Goal: Transaction & Acquisition: Register for event/course

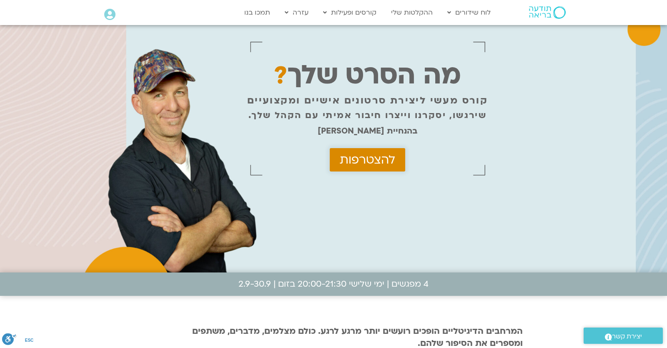
click at [382, 169] on link "להצטרפות" at bounding box center [367, 159] width 75 height 23
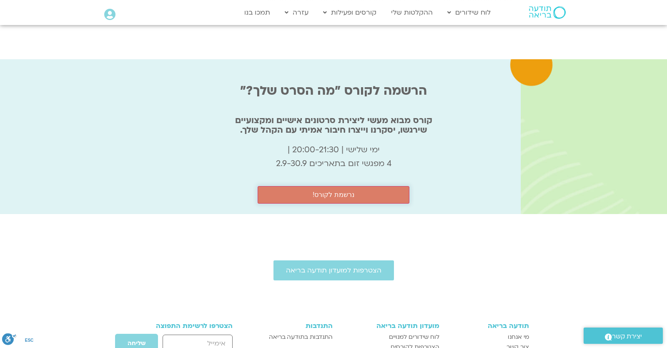
scroll to position [2674, 0]
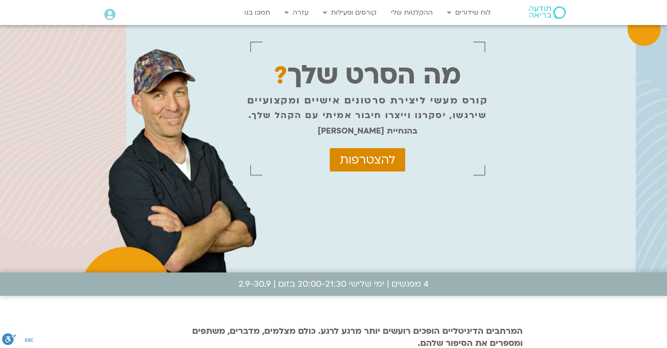
scroll to position [2674, 0]
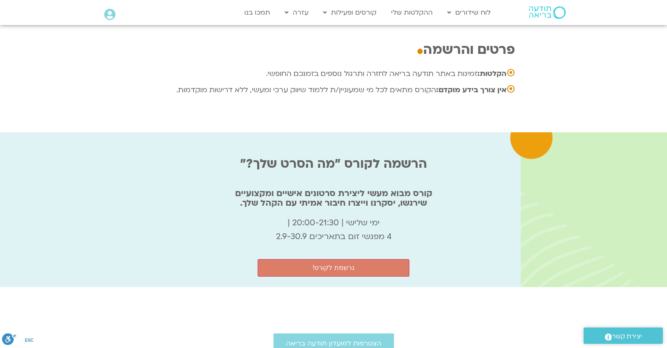
click at [108, 18] on icon at bounding box center [109, 15] width 11 height 12
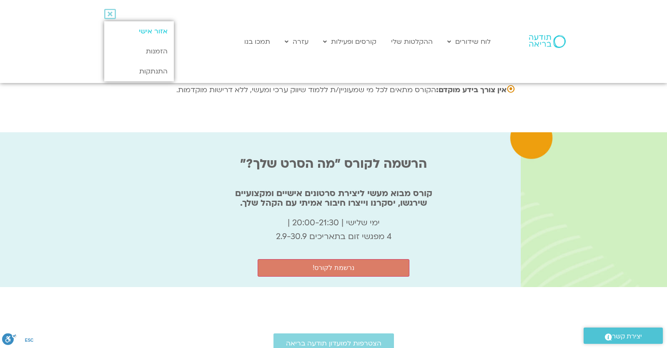
scroll to position [2764, 0]
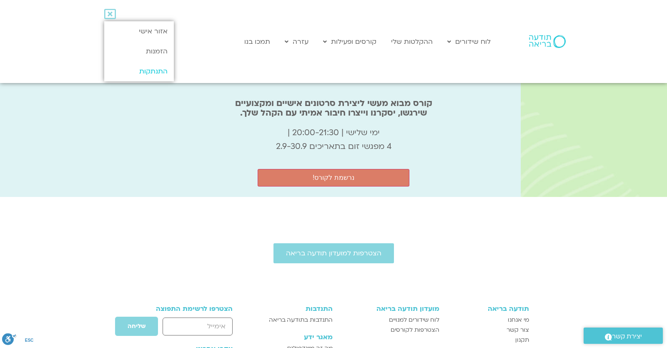
click at [168, 70] on link "התנתקות" at bounding box center [139, 71] width 70 height 20
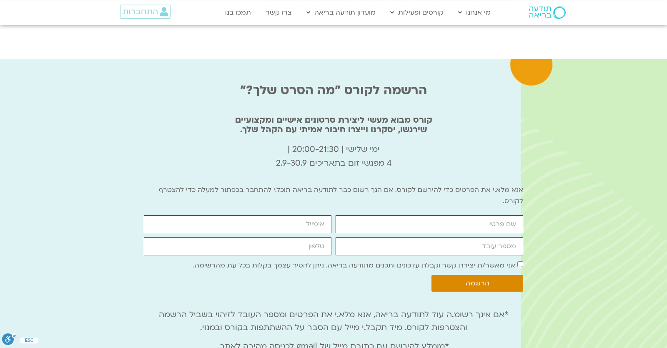
scroll to position [2747, 0]
drag, startPoint x: 363, startPoint y: 153, endPoint x: 417, endPoint y: 143, distance: 55.4
click at [417, 184] on div "אנא מלא.י את הפרטים כדי להירשם לקורס. אם הנך רשום כבר לתודעה בריאה תוכל.י להתחב…" at bounding box center [333, 198] width 379 height 28
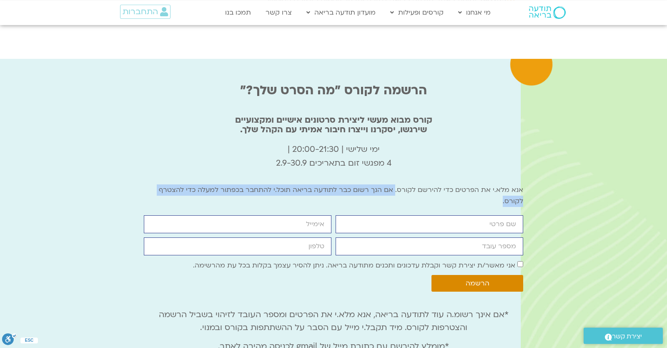
drag, startPoint x: 416, startPoint y: 147, endPoint x: 369, endPoint y: 128, distance: 50.5
click at [369, 184] on p "אנא מלא.י את הפרטים כדי להירשם לקורס. אם הנך רשום כבר לתודעה בריאה תוכל.י להתחב…" at bounding box center [333, 195] width 379 height 23
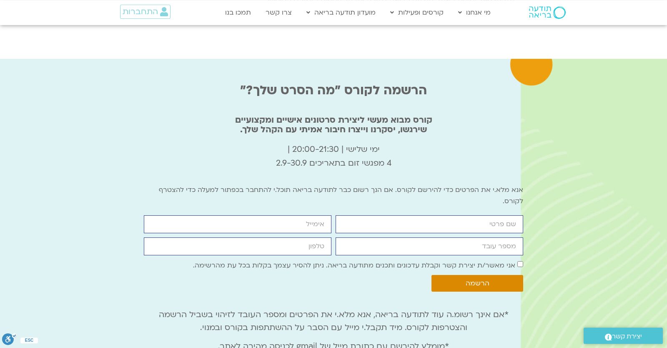
click at [369, 184] on p "אנא מלא.י את הפרטים כדי להירשם לקורס. אם הנך רשום כבר לתודעה בריאה תוכל.י להתחב…" at bounding box center [333, 195] width 379 height 23
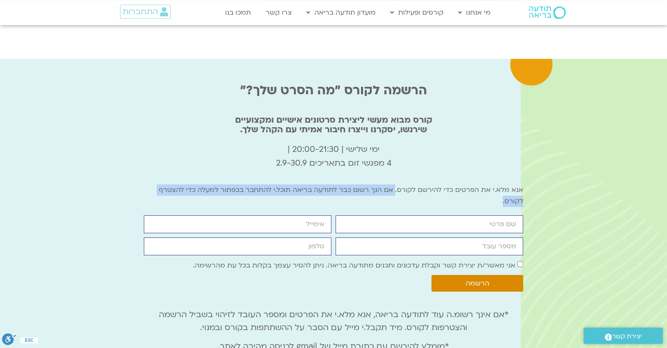
drag, startPoint x: 319, startPoint y: 146, endPoint x: 370, endPoint y: 125, distance: 55.3
click at [370, 184] on p "אנא מלא.י את הפרטים כדי להירשם לקורס. אם הנך רשום כבר לתודעה בריאה תוכל.י להתחב…" at bounding box center [333, 195] width 379 height 23
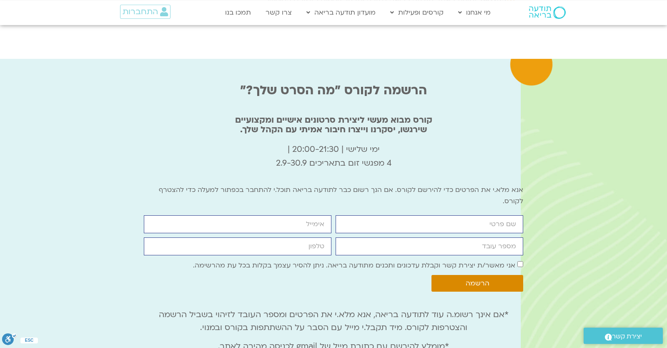
click at [376, 184] on p "אנא מלא.י את הפרטים כדי להירשם לקורס. אם הנך רשום כבר לתודעה בריאה תוכל.י להתחב…" at bounding box center [333, 195] width 379 height 23
drag, startPoint x: 368, startPoint y: 130, endPoint x: 368, endPoint y: 138, distance: 8.8
click at [372, 184] on p "אנא מלא.י את הפרטים כדי להירשם לקורס. אם הנך רשום כבר לתודעה בריאה תוכל.י להתחב…" at bounding box center [333, 195] width 379 height 23
click at [368, 184] on p "אנא מלא.י את הפרטים כדי להירשם לקורס. אם הנך רשום כבר לתודעה בריאה תוכל.י להתחב…" at bounding box center [333, 195] width 379 height 23
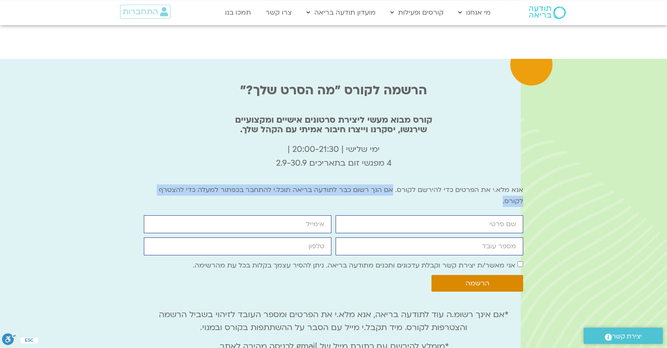
drag, startPoint x: 368, startPoint y: 139, endPoint x: 368, endPoint y: 125, distance: 13.8
click at [368, 184] on p "אנא מלא.י את הפרטים כדי להירשם לקורס. אם הנך רשום כבר לתודעה בריאה תוכל.י להתחב…" at bounding box center [333, 195] width 379 height 23
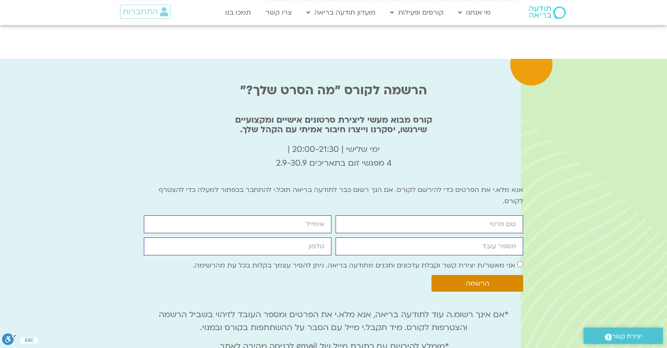
click at [368, 184] on p "אנא מלא.י את הפרטים כדי להירשם לקורס. אם הנך רשום כבר לתודעה בריאה תוכל.י להתחב…" at bounding box center [333, 195] width 379 height 23
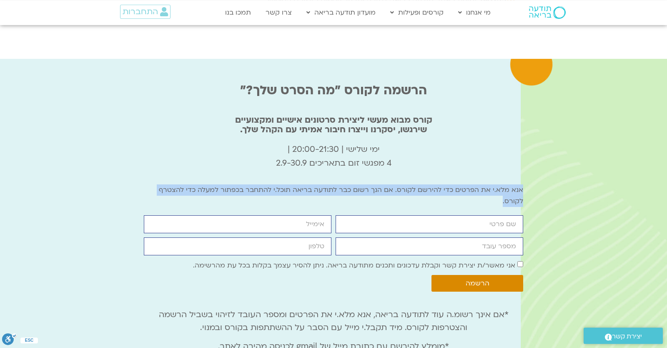
drag, startPoint x: 386, startPoint y: 139, endPoint x: 530, endPoint y: 128, distance: 144.7
click at [530, 128] on div "הרשמה לקורס "מה הסרט שלך?" קורס מבוא מעשי ליצירת סרטונים אישיים ומקצועיים שירגש…" at bounding box center [333, 215] width 667 height 313
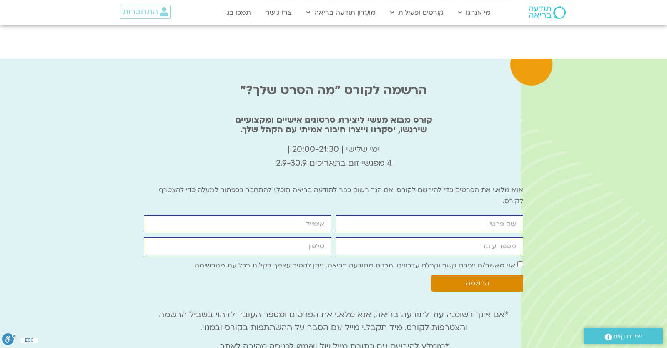
click at [415, 184] on p "אנא מלא.י את הפרטים כדי להירשם לקורס. אם הנך רשום כבר לתודעה בריאה תוכל.י להתחב…" at bounding box center [333, 195] width 379 height 23
click at [198, 340] on p "*מומלץ להירשם עם כתובת מייל של gmail לכניסה מהירה לאתר." at bounding box center [333, 346] width 379 height 13
drag, startPoint x: 167, startPoint y: 296, endPoint x: 473, endPoint y: 299, distance: 306.0
click at [473, 310] on div "*אם אינך רשומ.ה עוד לתודעה בריאה, אנא מלא.י את הפרטים ומספר העובד לזיהוי בשביל …" at bounding box center [333, 335] width 379 height 51
click at [393, 184] on p "אנא מלא.י את הפרטים כדי להירשם לקורס. אם הנך רשום כבר לתודעה בריאה תוכל.י להתחב…" at bounding box center [333, 195] width 379 height 23
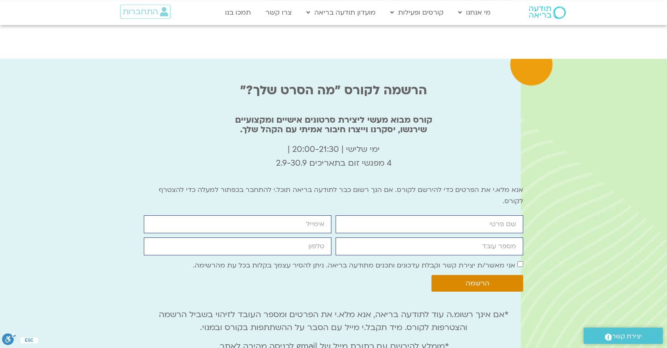
click at [408, 184] on p "אנא מלא.י את הפרטים כדי להירשם לקורס. אם הנך רשום כבר לתודעה בריאה תוכל.י להתחב…" at bounding box center [333, 195] width 379 height 23
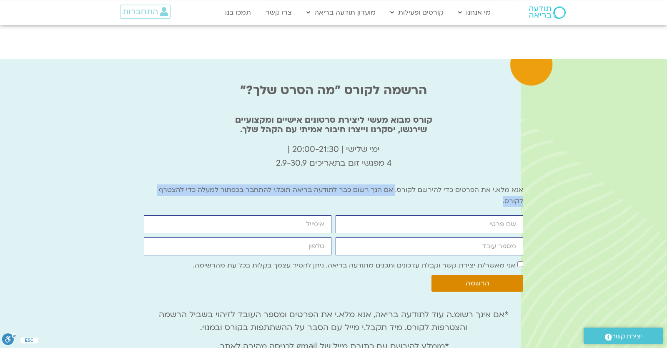
drag, startPoint x: 385, startPoint y: 145, endPoint x: 371, endPoint y: 130, distance: 20.6
click at [371, 184] on p "אנא מלא.י את הפרטים כדי להירשם לקורס. אם הנך רשום כבר לתודעה בריאה תוכל.י להתחב…" at bounding box center [333, 195] width 379 height 23
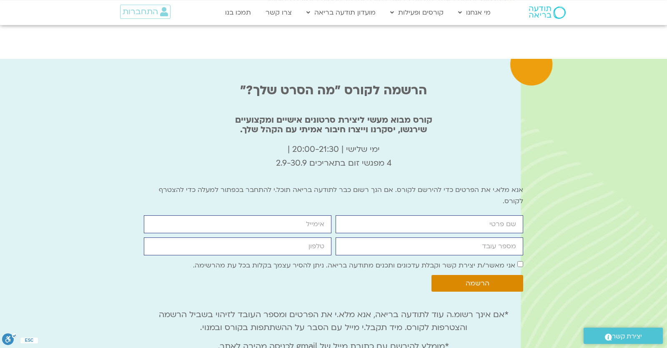
click at [398, 184] on p "אנא מלא.י את הפרטים כדי להירשם לקורס. אם הנך רשום כבר לתודעה בריאה תוכל.י להתחב…" at bounding box center [333, 195] width 379 height 23
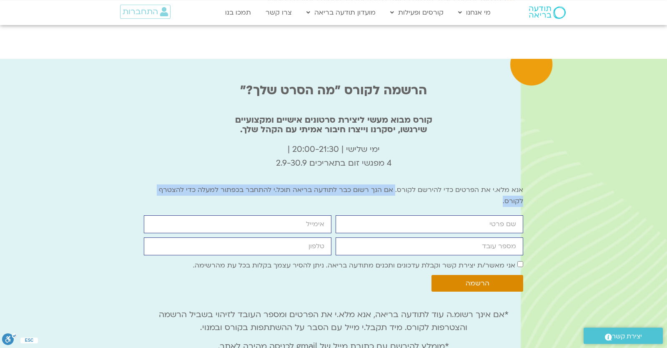
drag, startPoint x: 412, startPoint y: 141, endPoint x: 369, endPoint y: 132, distance: 43.5
click at [369, 184] on p "אנא מלא.י את הפרטים כדי להירשם לקורס. אם הנך רשום כבר לתודעה בריאה תוכל.י להתחב…" at bounding box center [333, 195] width 379 height 23
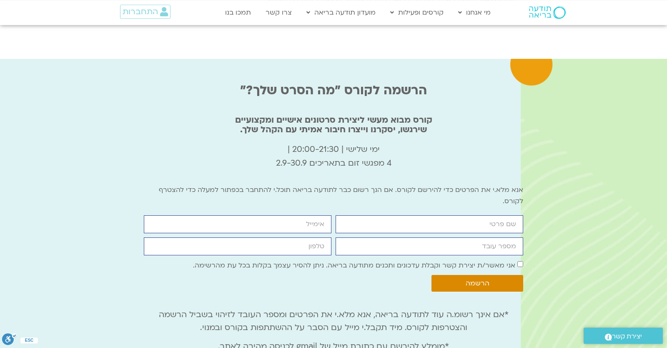
click at [369, 184] on p "אנא מלא.י את הפרטים כדי להירשם לקורס. אם הנך רשום כבר לתודעה בריאה תוכל.י להתחב…" at bounding box center [333, 195] width 379 height 23
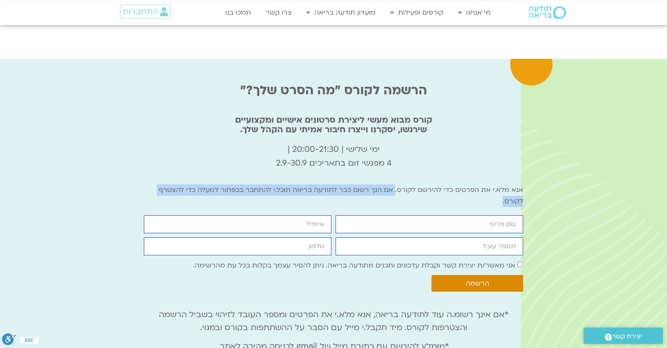
drag, startPoint x: 375, startPoint y: 147, endPoint x: 370, endPoint y: 132, distance: 15.7
click at [370, 184] on p "אנא מלא.י את הפרטים כדי להירשם לקורס. אם הנך רשום כבר לתודעה בריאה תוכל.י להתחב…" at bounding box center [333, 195] width 379 height 23
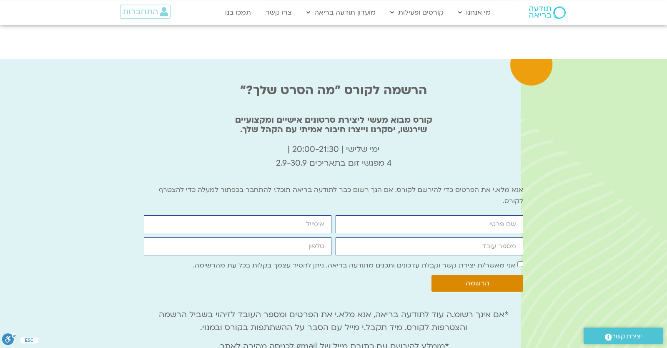
click at [484, 143] on p "ימי שלישי | 20:00-21:30 | 4 מפגשי זום בתאריכים 2.9-30.9" at bounding box center [333, 157] width 379 height 28
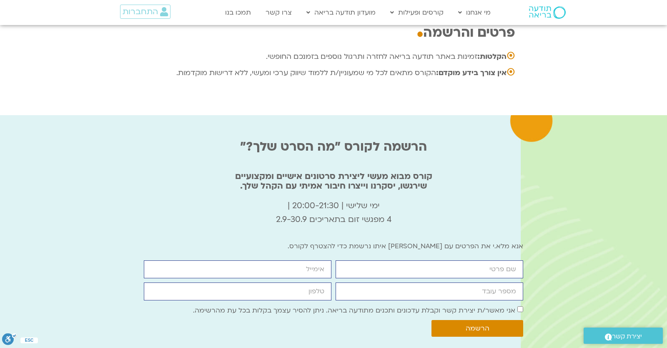
scroll to position [2691, 0]
drag, startPoint x: 413, startPoint y: 188, endPoint x: 273, endPoint y: 183, distance: 140.1
click at [273, 241] on p "אנא מלא.י את הפרטים עם [PERSON_NAME] איתו נרשמת כדי להצטרף לקורס." at bounding box center [333, 246] width 379 height 11
click at [276, 241] on p "אנא מלא.י את הפרטים עם [PERSON_NAME] איתו נרשמת כדי להצטרף לקורס." at bounding box center [333, 246] width 379 height 11
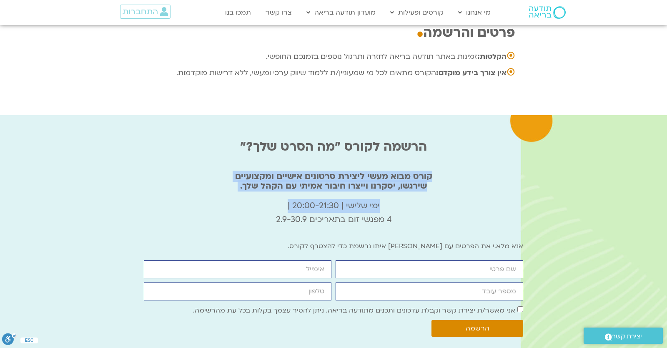
drag, startPoint x: 14, startPoint y: 84, endPoint x: 150, endPoint y: 138, distance: 146.1
click at [150, 138] on div "הרשמה לקורס "מה הסרט שלך?" קורס מבוא מעשי ליצירת סרטונים אישיים ומקצועיים שירגש…" at bounding box center [333, 265] width 667 height 301
click at [241, 199] on p "ימי שלישי | 20:00-21:30 | 4 מפגשי זום בתאריכים 2.9-30.9" at bounding box center [333, 213] width 379 height 28
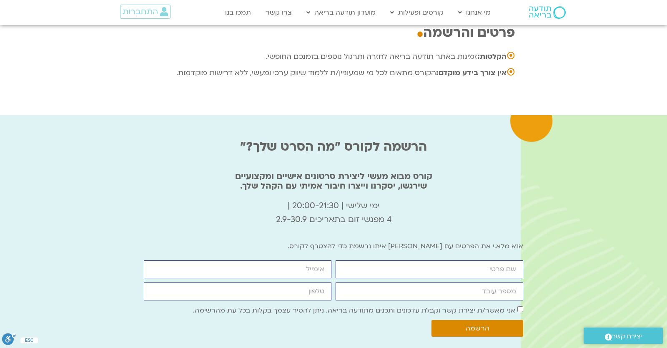
click at [479, 134] on div "הרשמה לקורס "מה הסרט שלך?" קורס מבוא מעשי ליצירת סרטונים אישיים ומקצועיים שירגש…" at bounding box center [333, 264] width 379 height 283
click at [502, 199] on p "ימי שלישי | 20:00-21:30 | 4 מפגשי זום בתאריכים 2.9-30.9" at bounding box center [333, 213] width 379 height 28
click at [493, 199] on p "ימי שלישי | 20:00-21:30 | 4 מפגשי זום בתאריכים 2.9-30.9" at bounding box center [333, 213] width 379 height 28
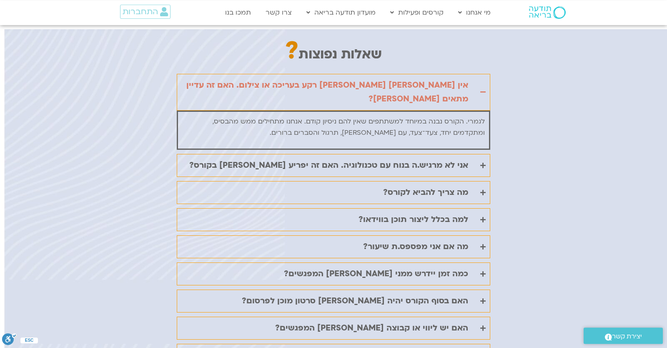
scroll to position [0, 0]
